Goal: Task Accomplishment & Management: Use online tool/utility

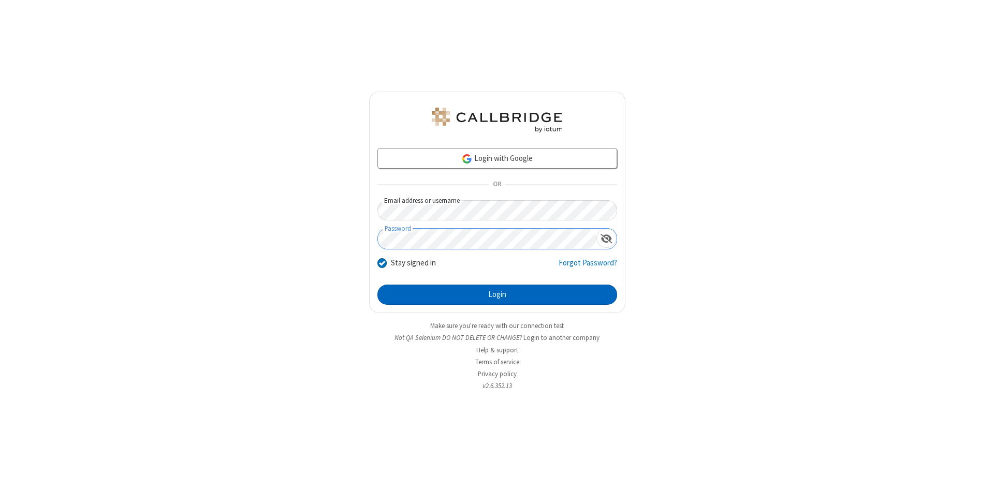
click at [497, 295] on button "Login" at bounding box center [497, 295] width 240 height 21
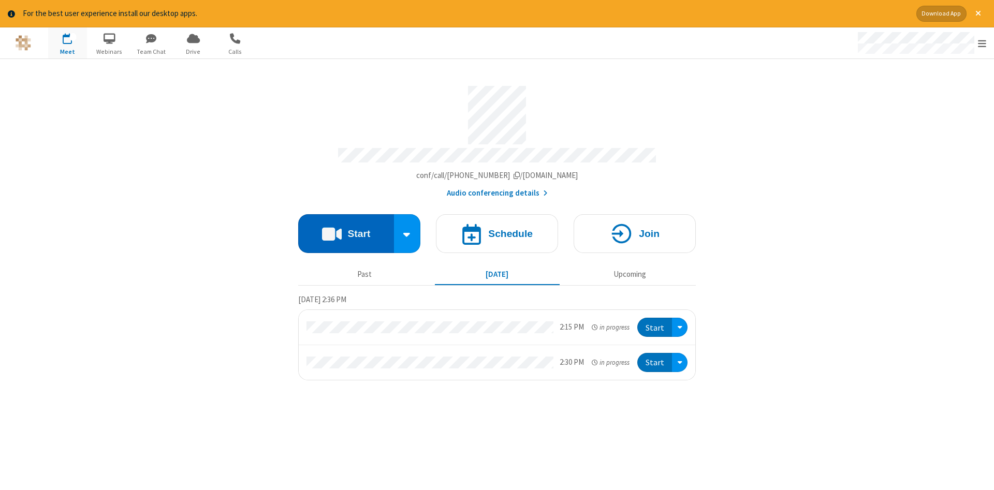
click at [346, 230] on button "Start" at bounding box center [346, 233] width 96 height 39
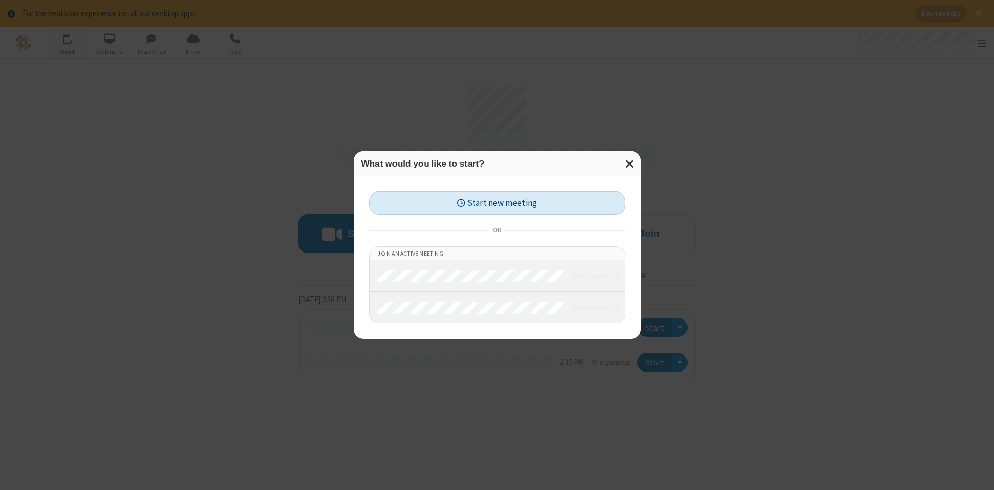
click at [497, 203] on button "Start new meeting" at bounding box center [497, 202] width 256 height 23
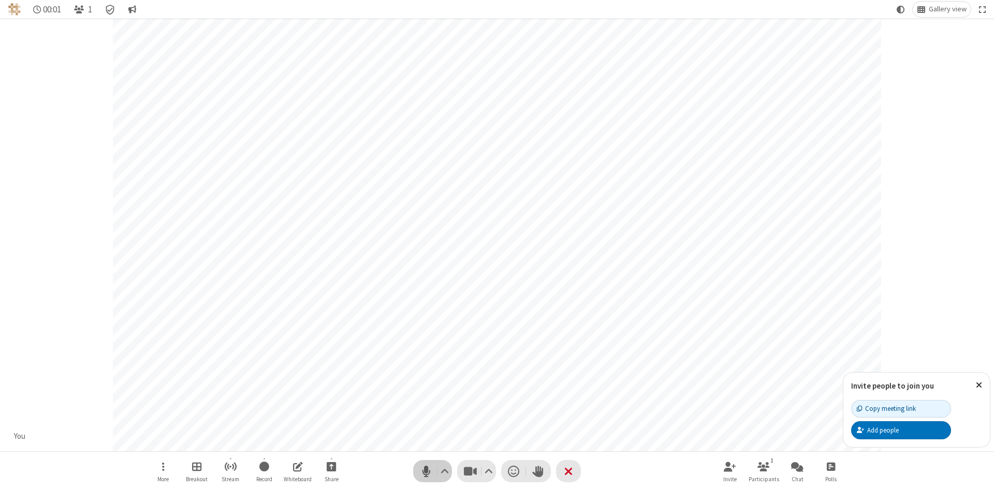
click at [426, 471] on span "Mute (Alt+A)" at bounding box center [426, 471] width 16 height 15
click at [426, 471] on span "Unmute (Alt+A)" at bounding box center [426, 471] width 16 height 15
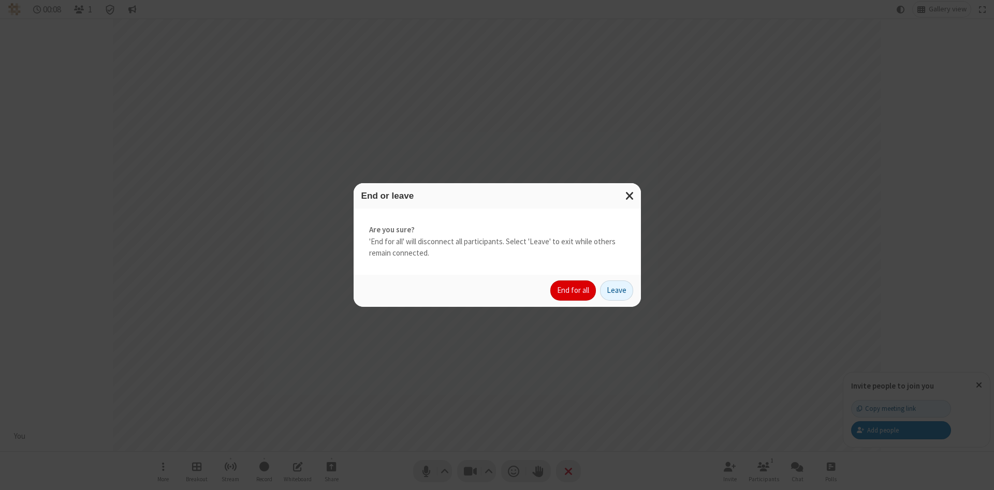
click at [573, 290] on button "End for all" at bounding box center [573, 290] width 46 height 21
